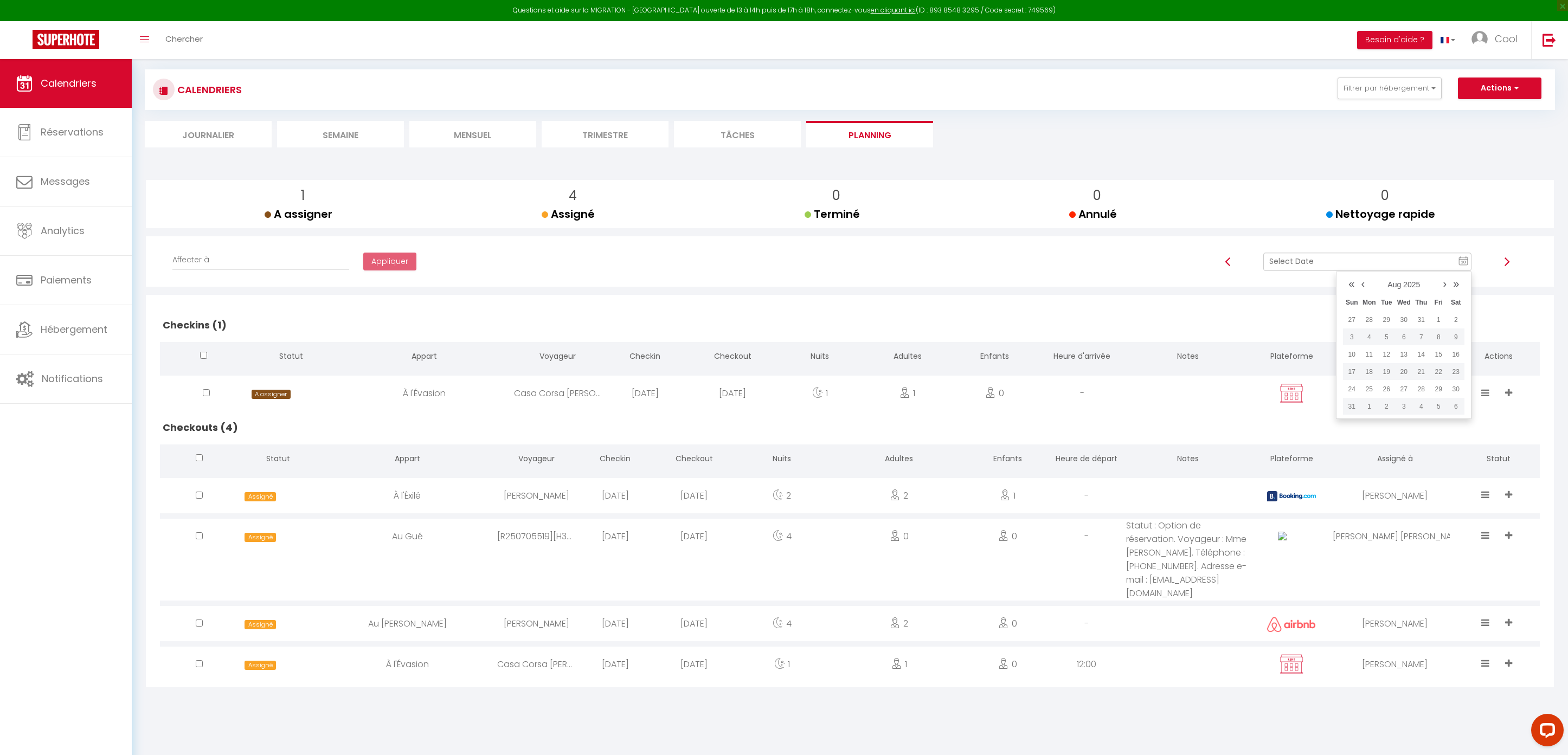
click at [618, 115] on div "CALENDRIERS Filtrer par hébergement Doux refuge Au doux refuge • SPA en option …" at bounding box center [850, 108] width 1410 height 78
click at [615, 123] on li "Trimestre" at bounding box center [605, 134] width 127 height 27
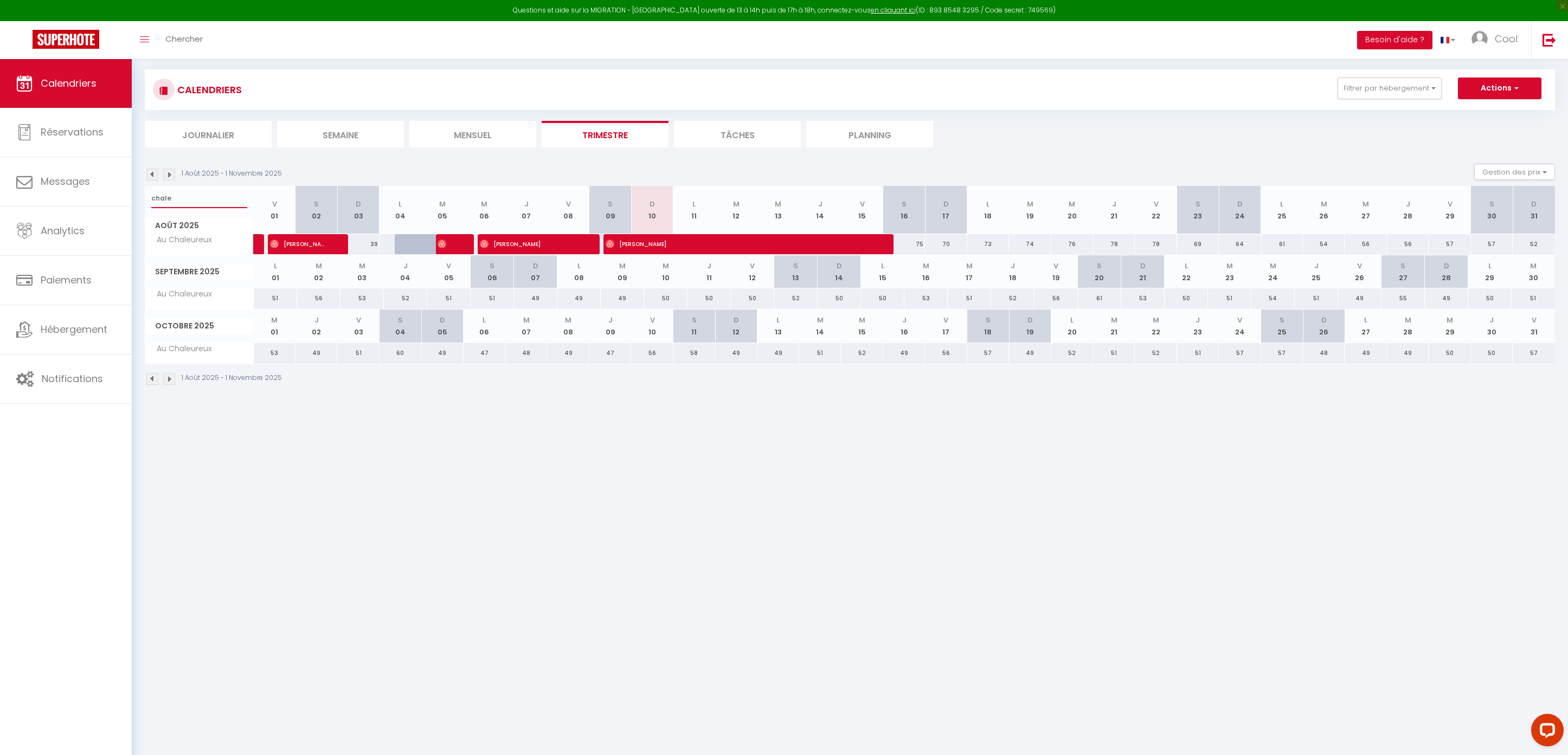
click at [201, 201] on input "chale" at bounding box center [200, 198] width 96 height 19
type input "blue [PERSON_NAME]"
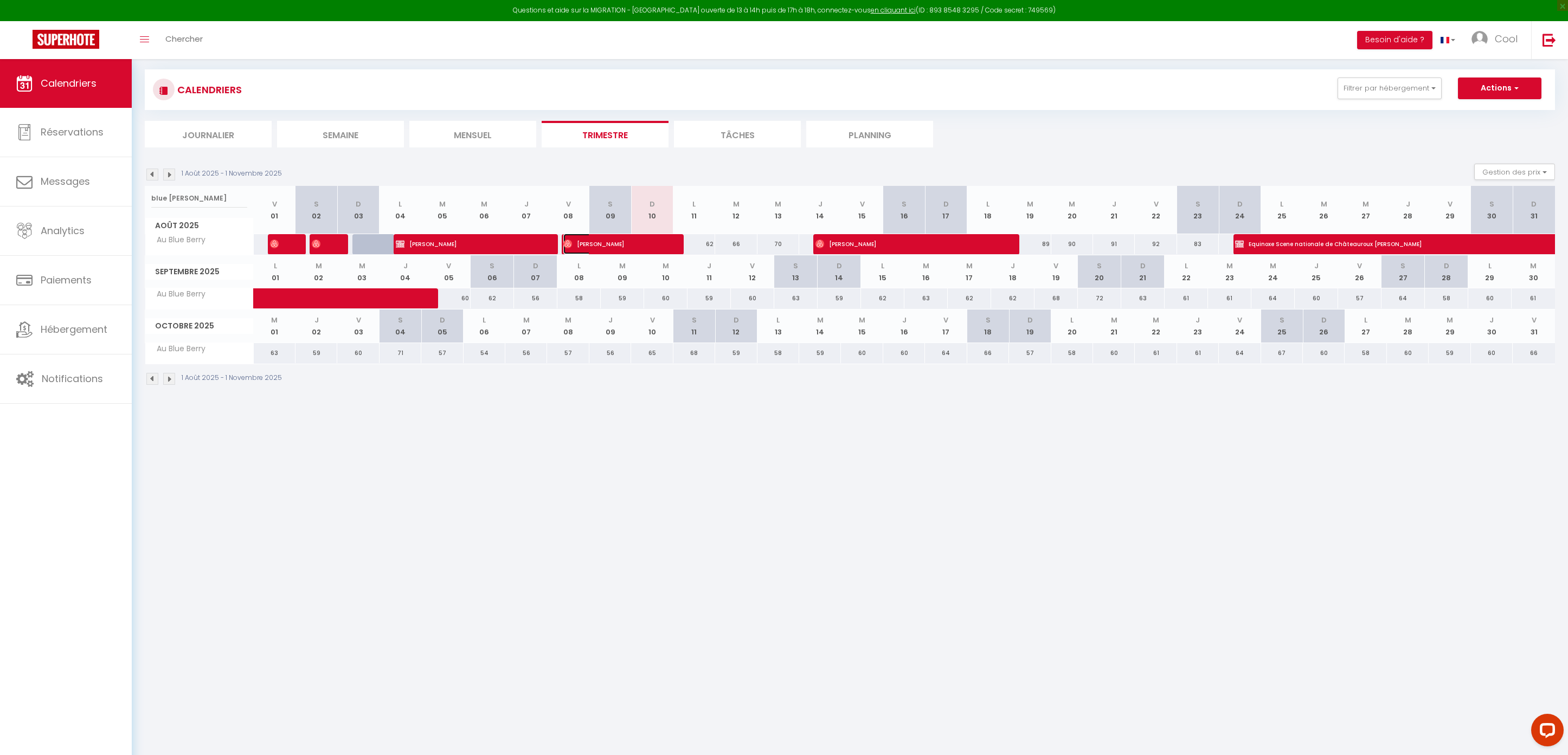
click at [615, 248] on span "[PERSON_NAME]" at bounding box center [612, 244] width 97 height 21
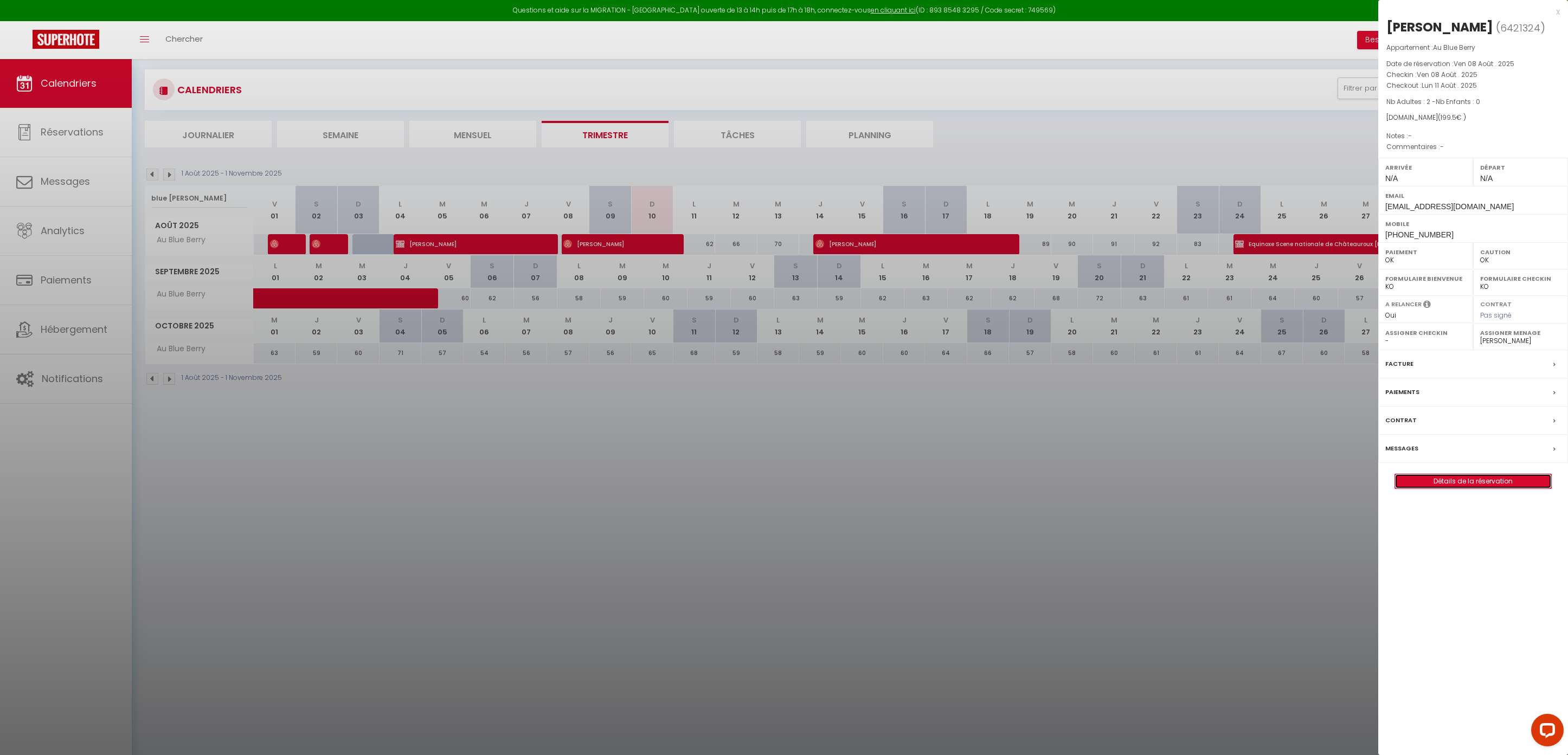
click at [1425, 479] on link "Détails de la réservation" at bounding box center [1473, 481] width 156 height 14
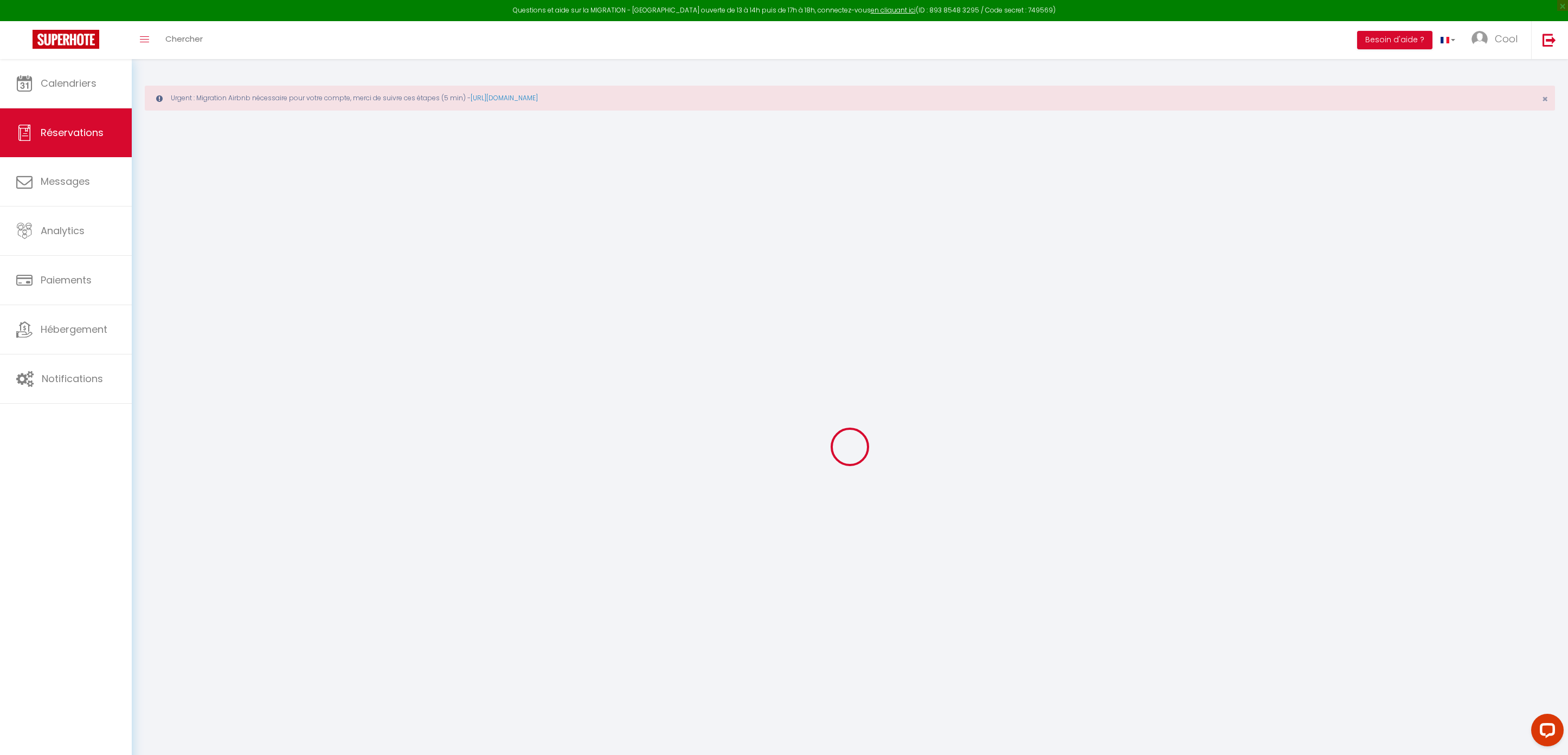
type input "[PERSON_NAME]"
type input "Lamouroux"
type input "[EMAIL_ADDRESS][DOMAIN_NAME]"
type input "[PHONE_NUMBER]"
select select
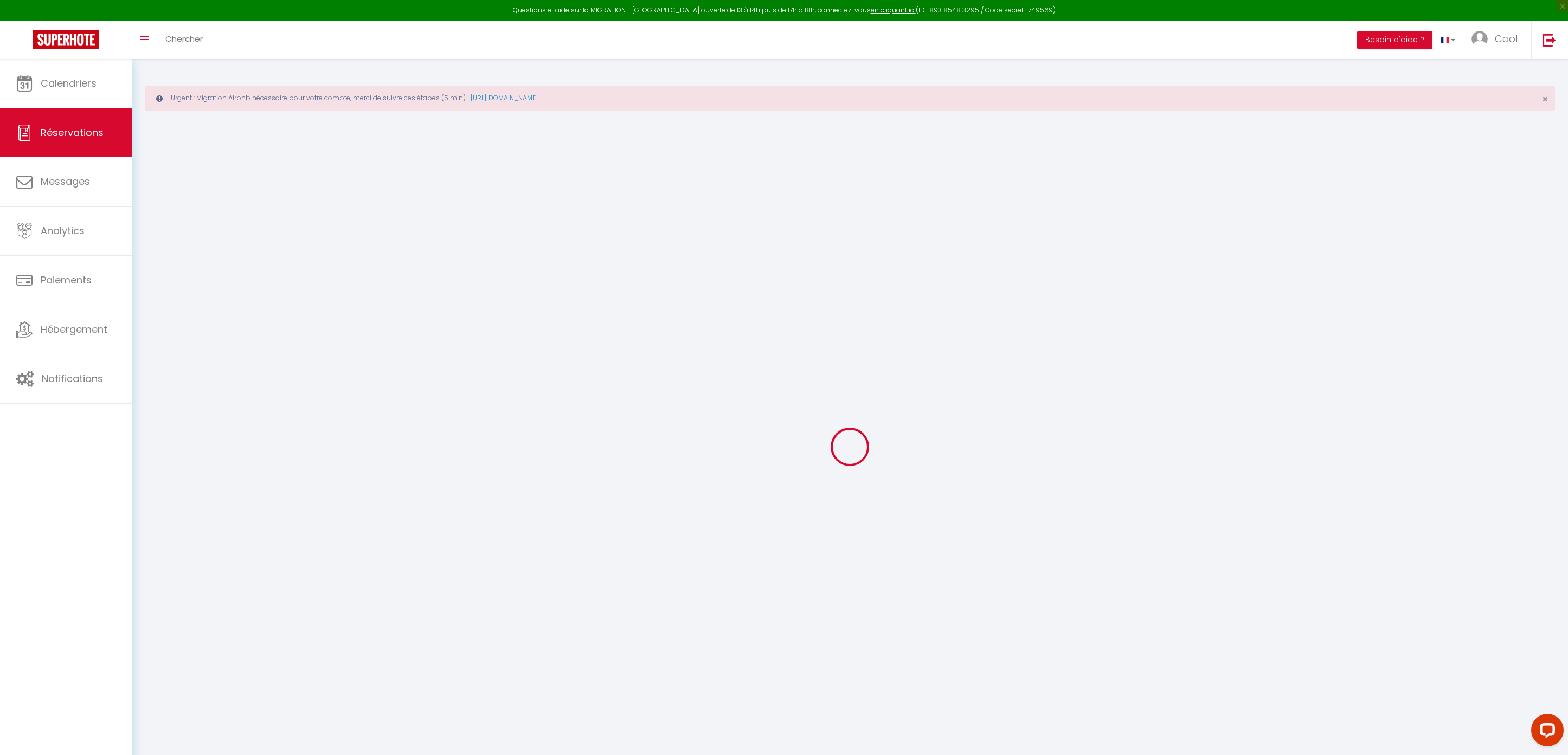
type input "39.42"
select select "38044"
select select "1"
select select
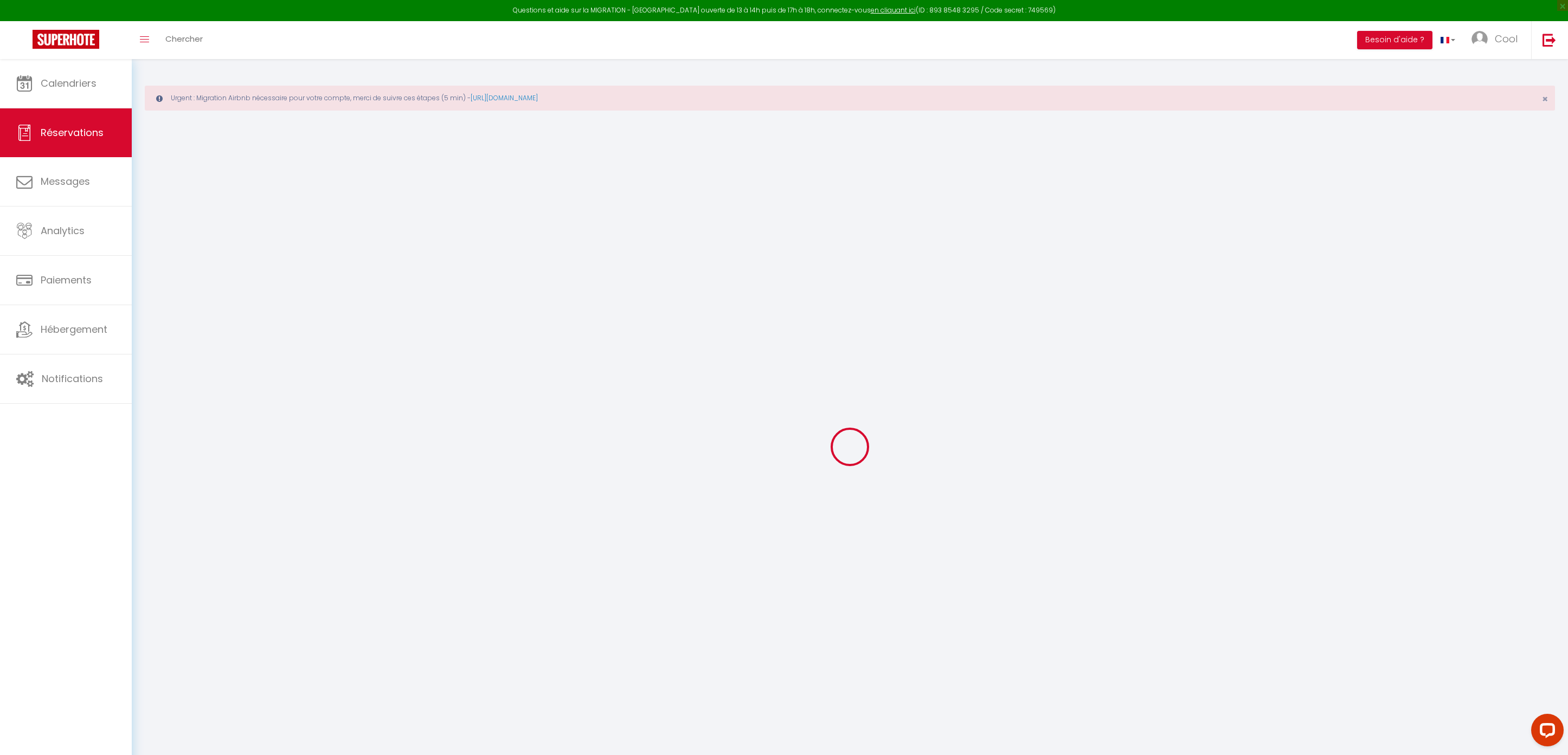
type input "2"
select select "12"
select select
type input "189"
checkbox input "false"
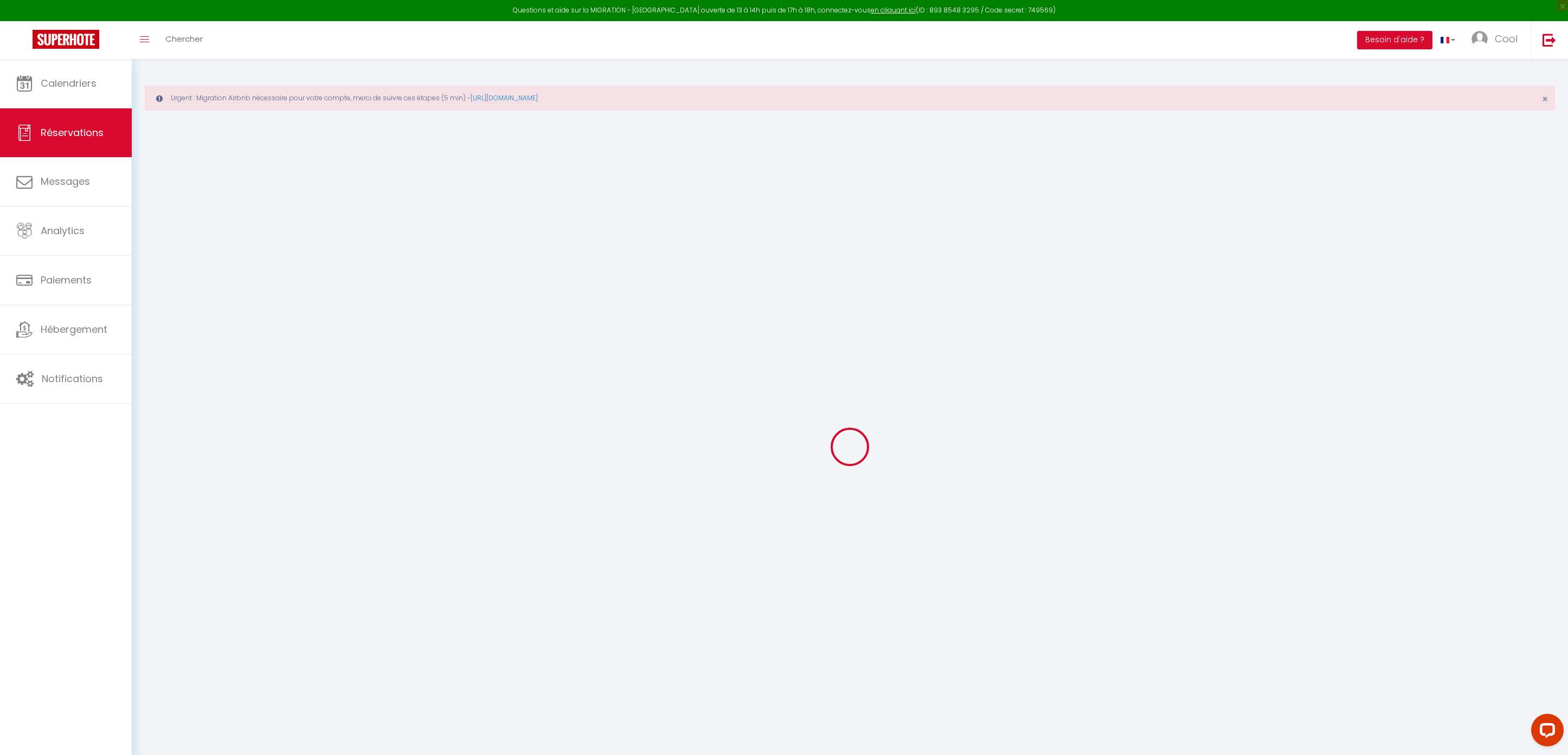
type input "0"
select select "1"
type input "0"
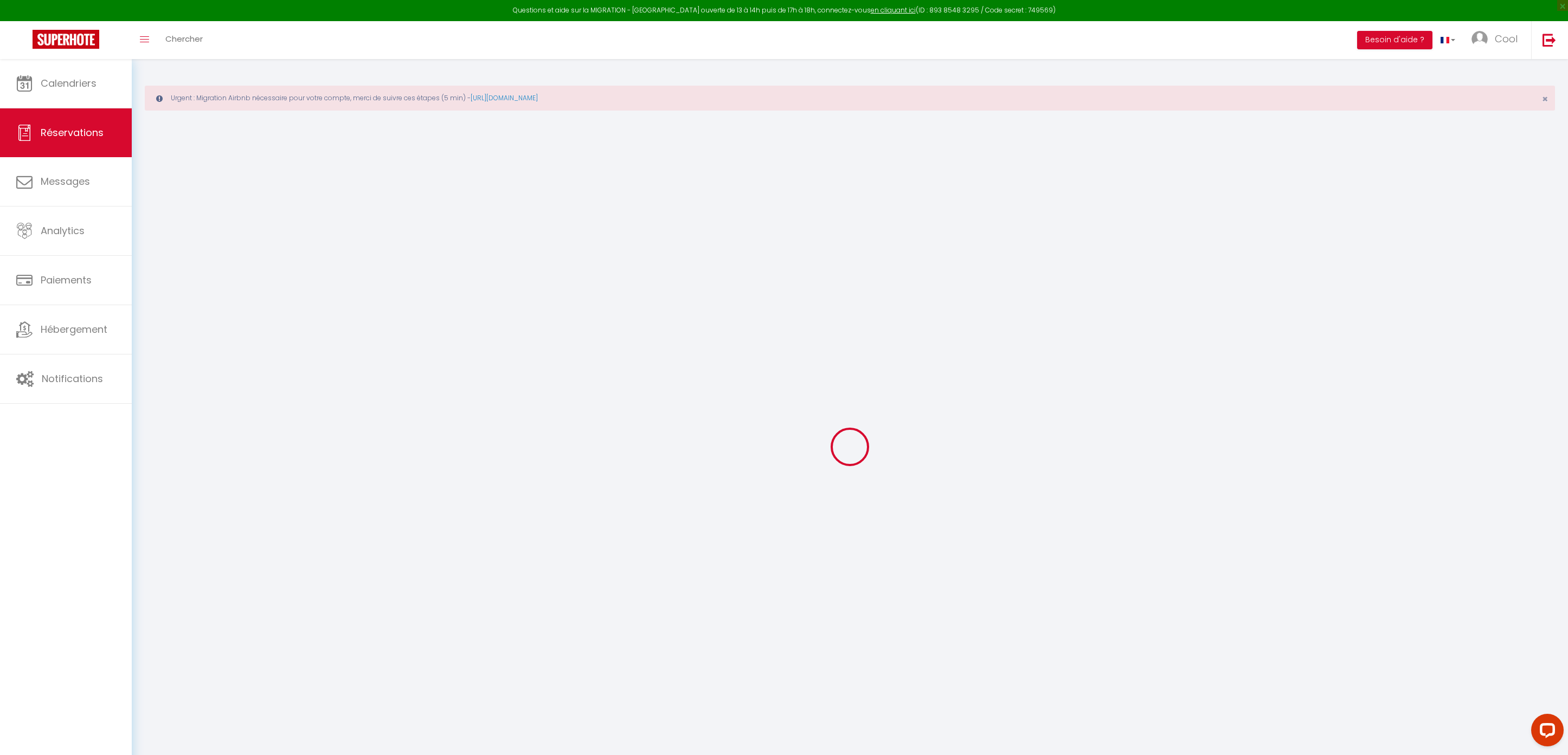
select select
select select "15"
checkbox input "false"
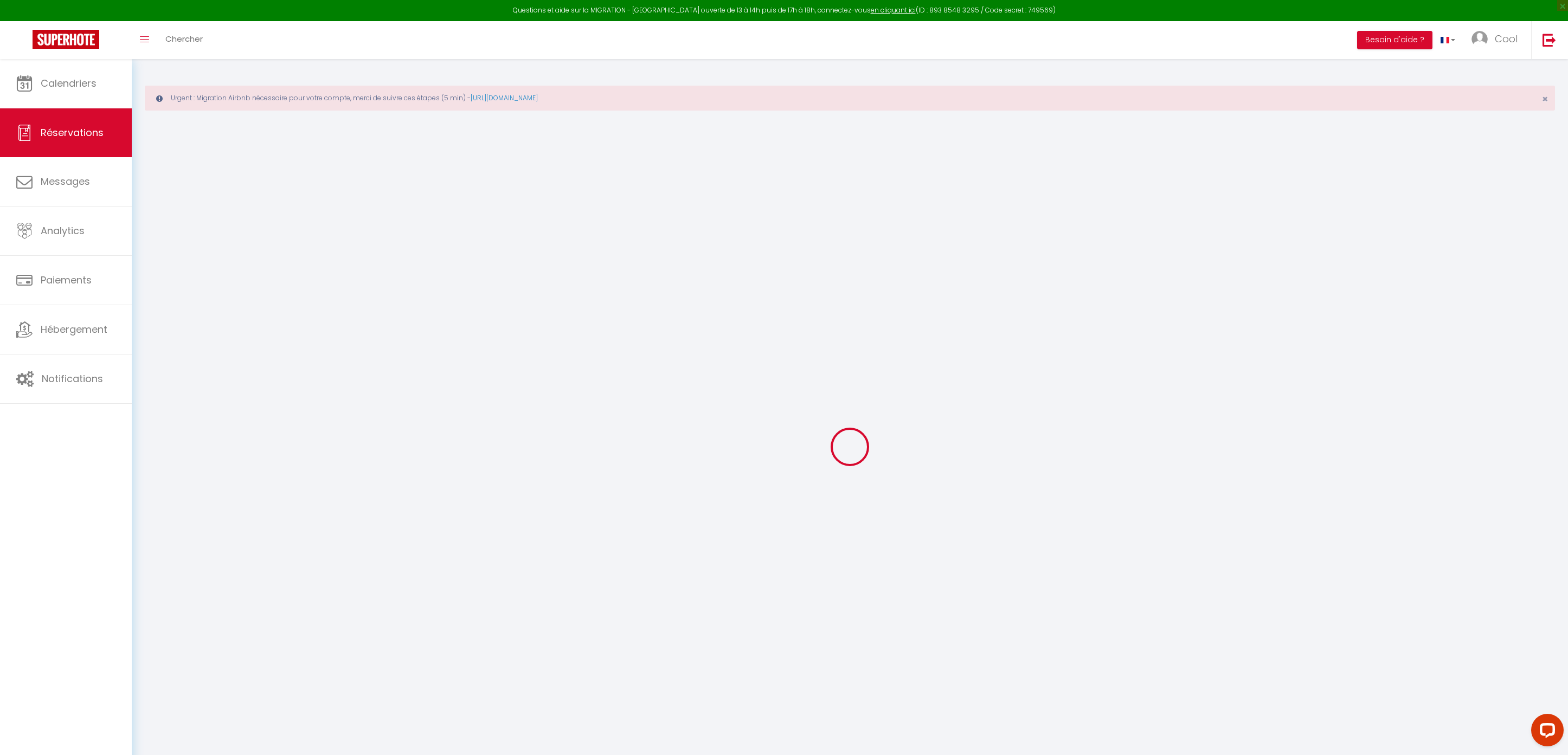
select select
checkbox input "false"
select select
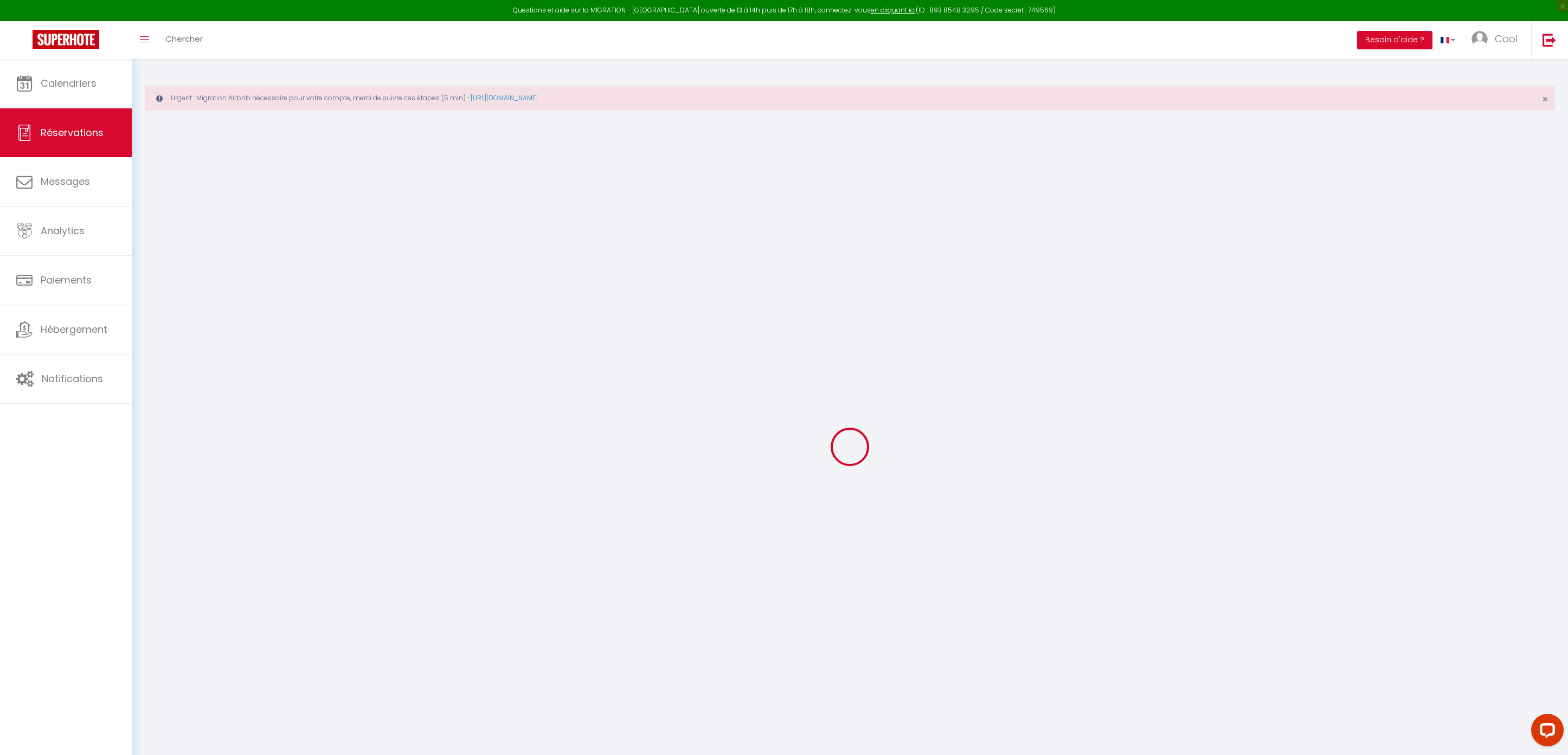
select select
checkbox input "false"
select select
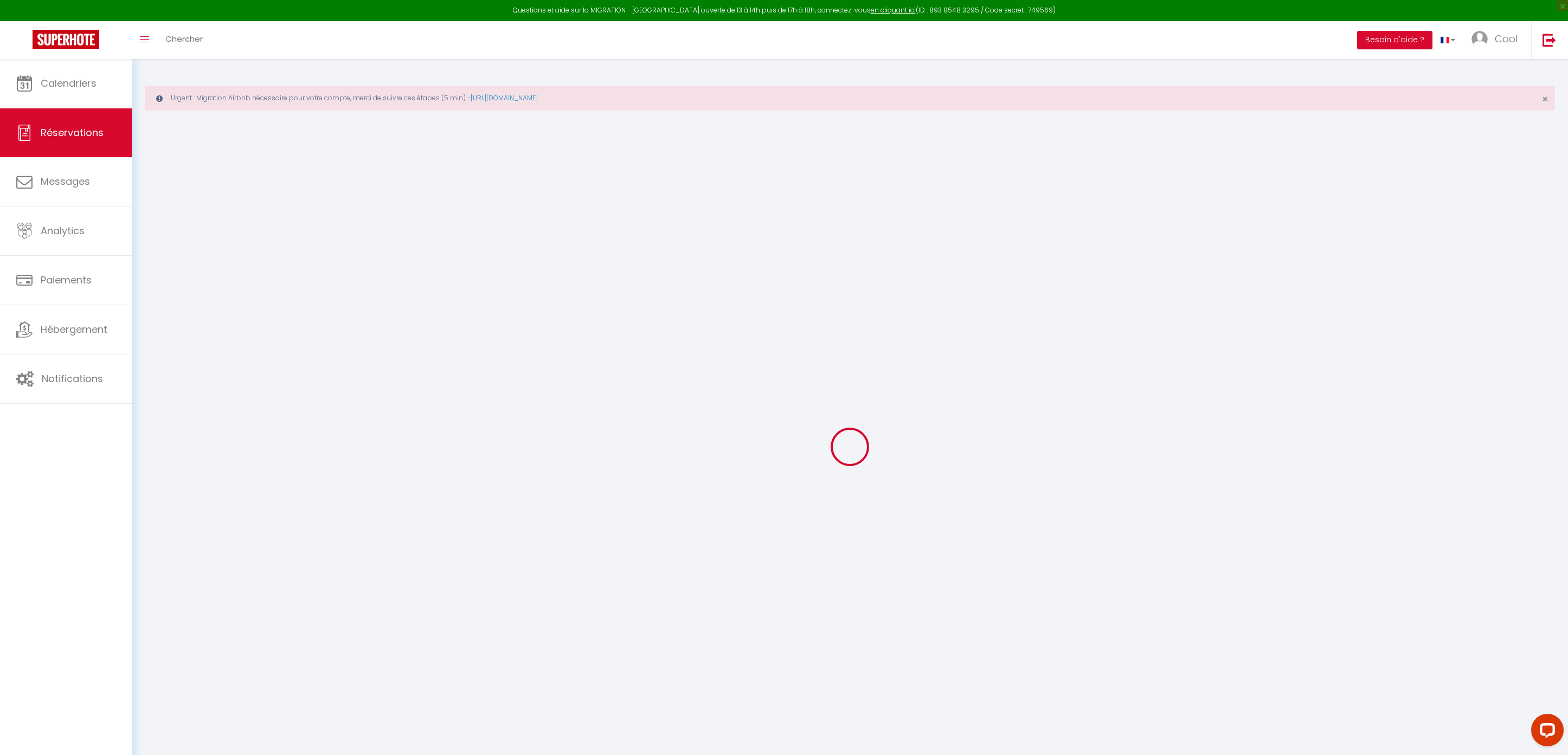
select select
checkbox input "false"
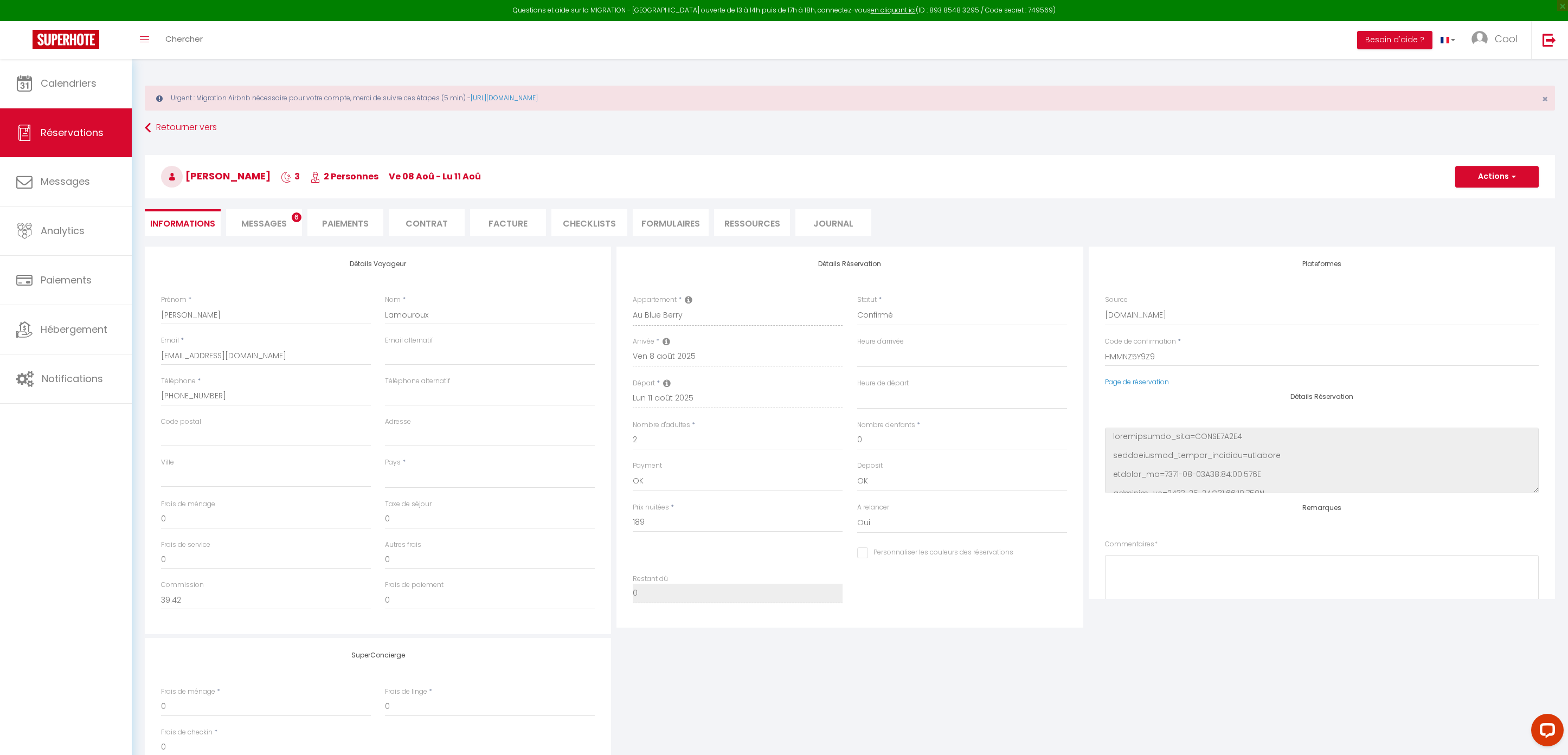
click at [231, 220] on li "Messages 6" at bounding box center [264, 223] width 76 height 27
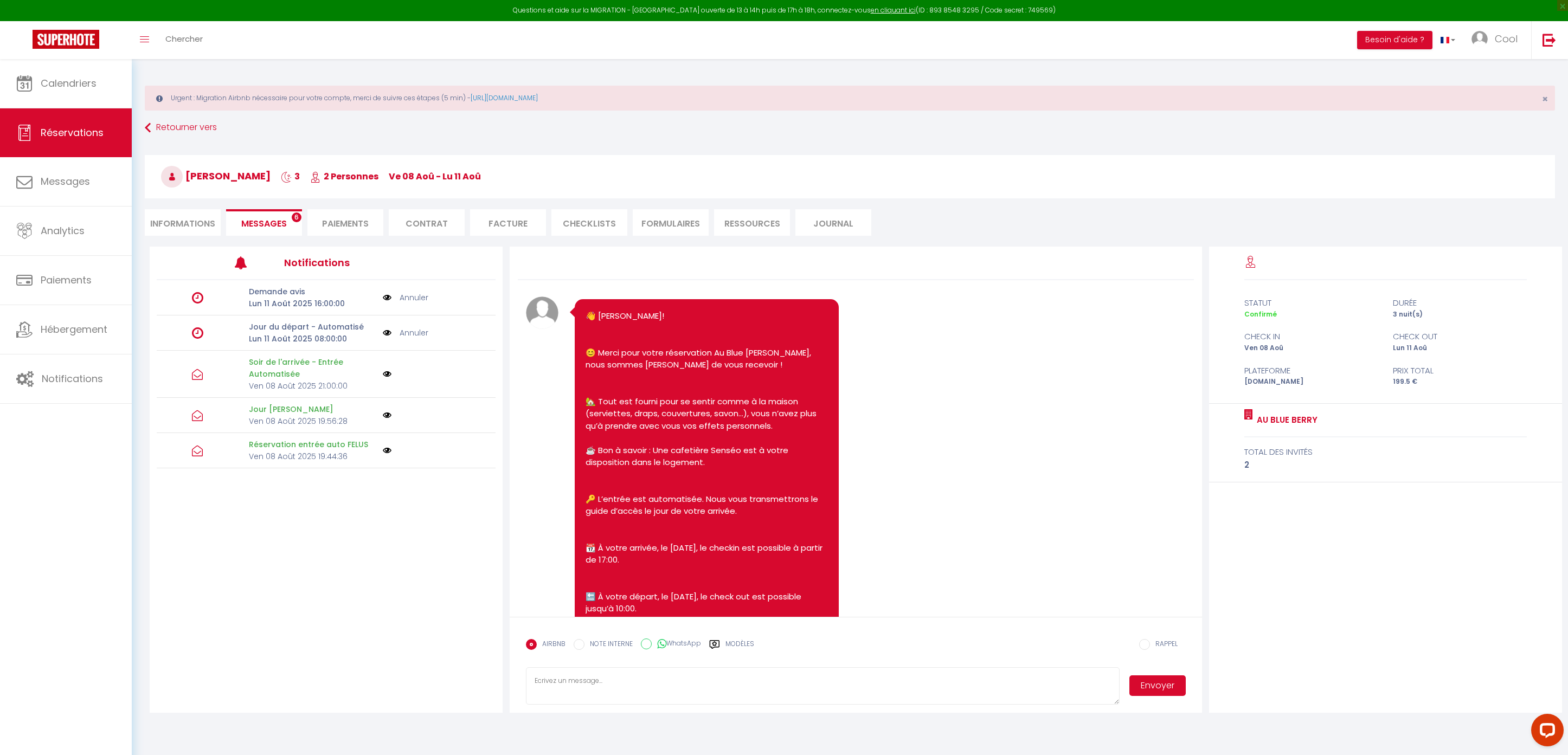
scroll to position [1899, 0]
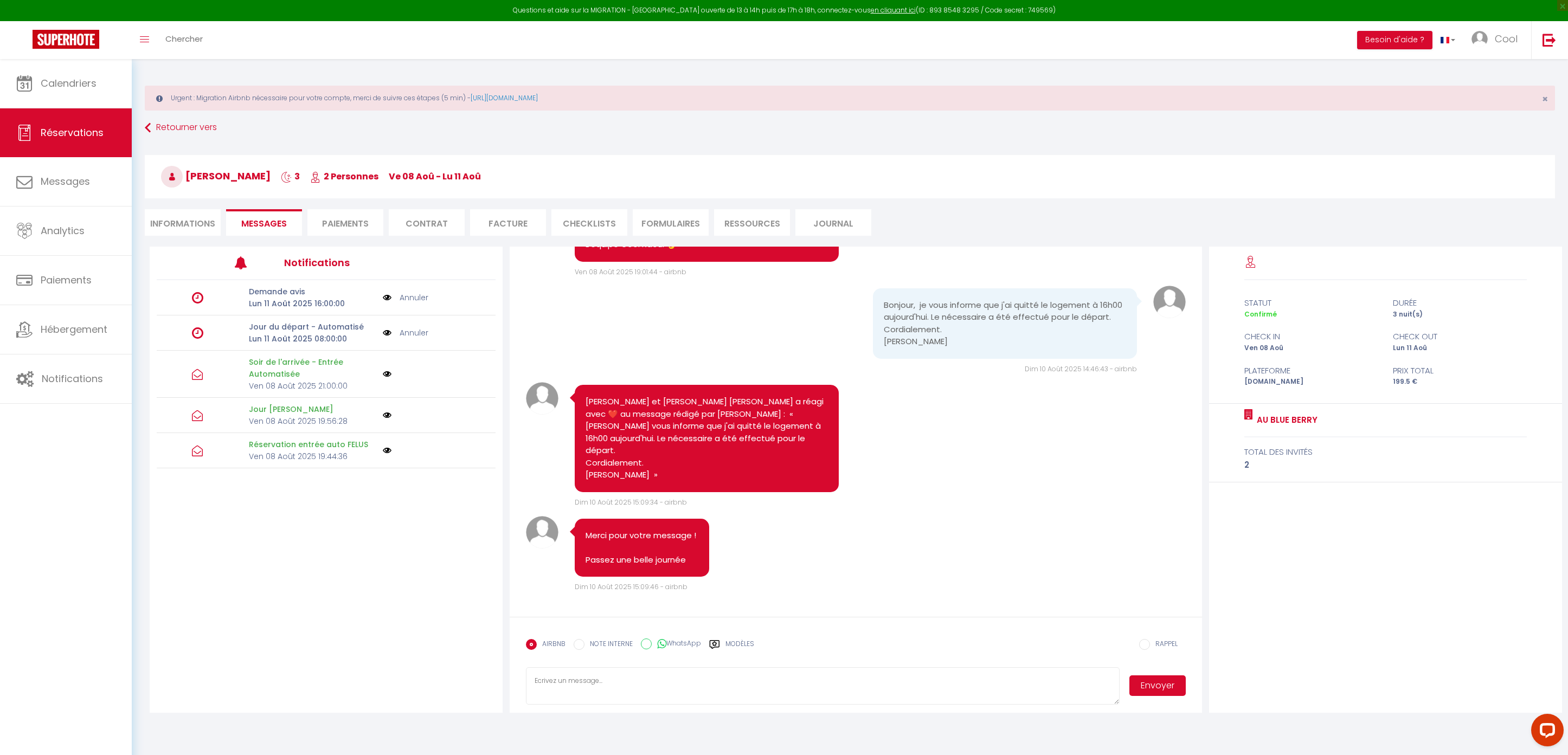
click at [415, 327] on link "Annuler" at bounding box center [413, 333] width 29 height 12
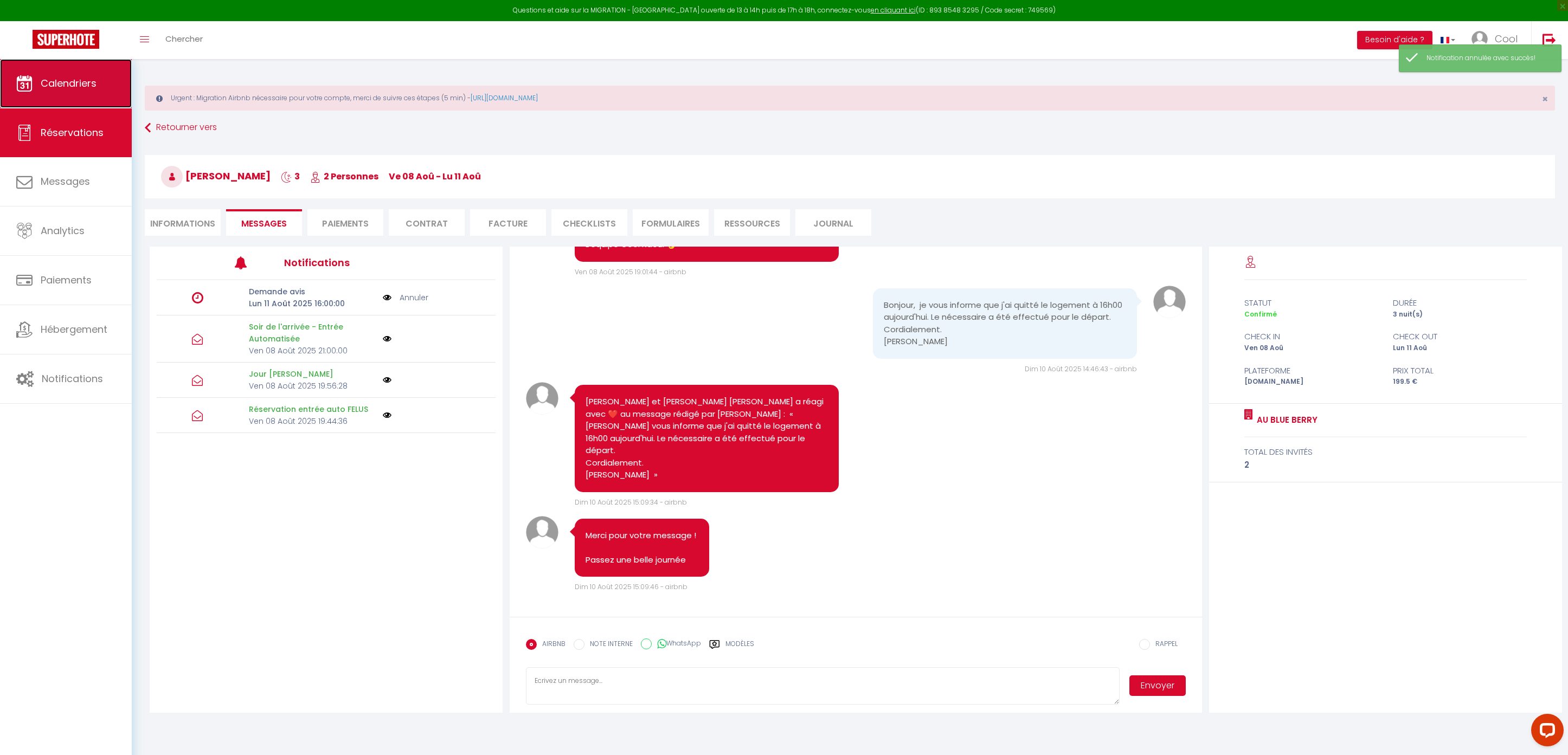
click at [67, 67] on link "Calendriers" at bounding box center [66, 83] width 131 height 49
